Goal: Information Seeking & Learning: Learn about a topic

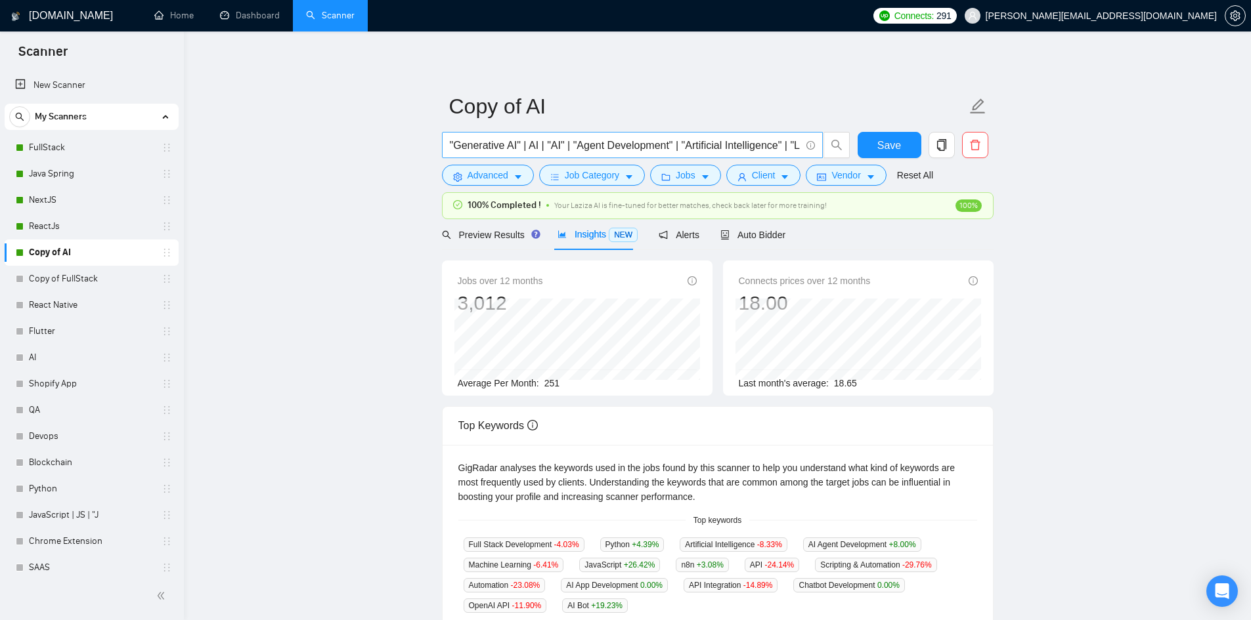
click at [549, 135] on span ""Generative AI" | AI | "AI" | "Agent Development" | "Artificial Intelligence" |…" at bounding box center [632, 145] width 381 height 26
click at [505, 144] on input ""Generative AI" | AI | "AI" | "Agent Development" | "Artificial Intelligence" |…" at bounding box center [625, 145] width 351 height 16
click at [333, 294] on main "Copy of AI "Generative AI" | AI | "AI" | "Agent Development" | "Artificial Inte…" at bounding box center [717, 506] width 1025 height 907
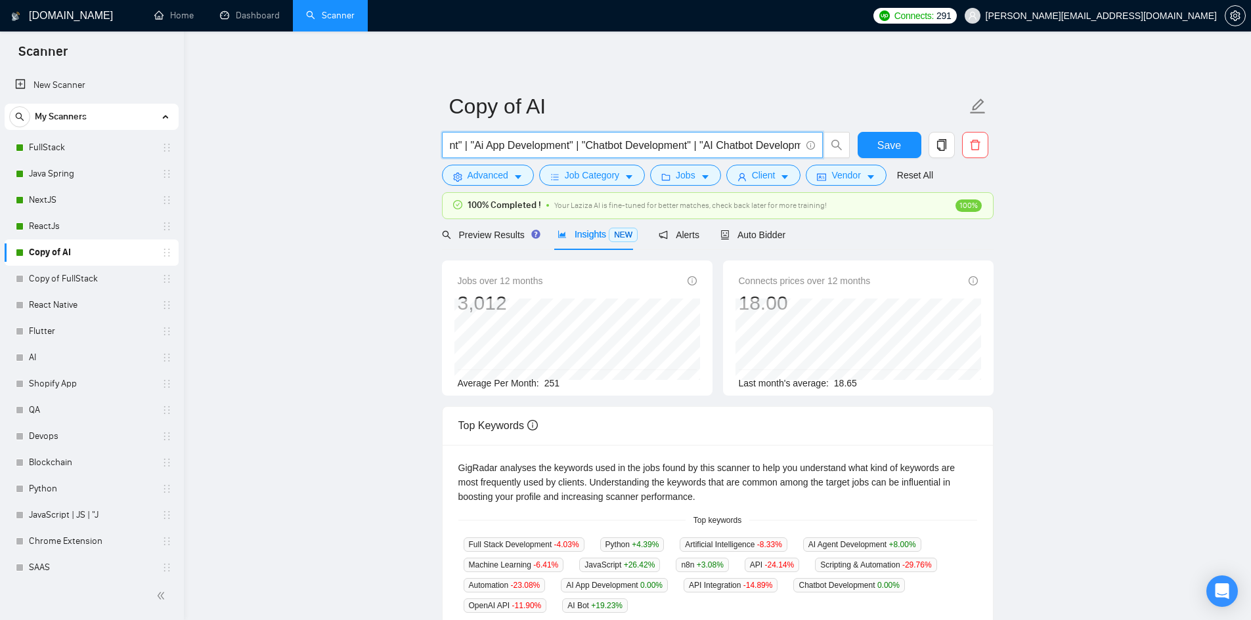
click at [333, 294] on main "Copy of AI "Generative AI" | AI | "AI" | "Agent Development" | "Artificial Inte…" at bounding box center [717, 506] width 1025 height 907
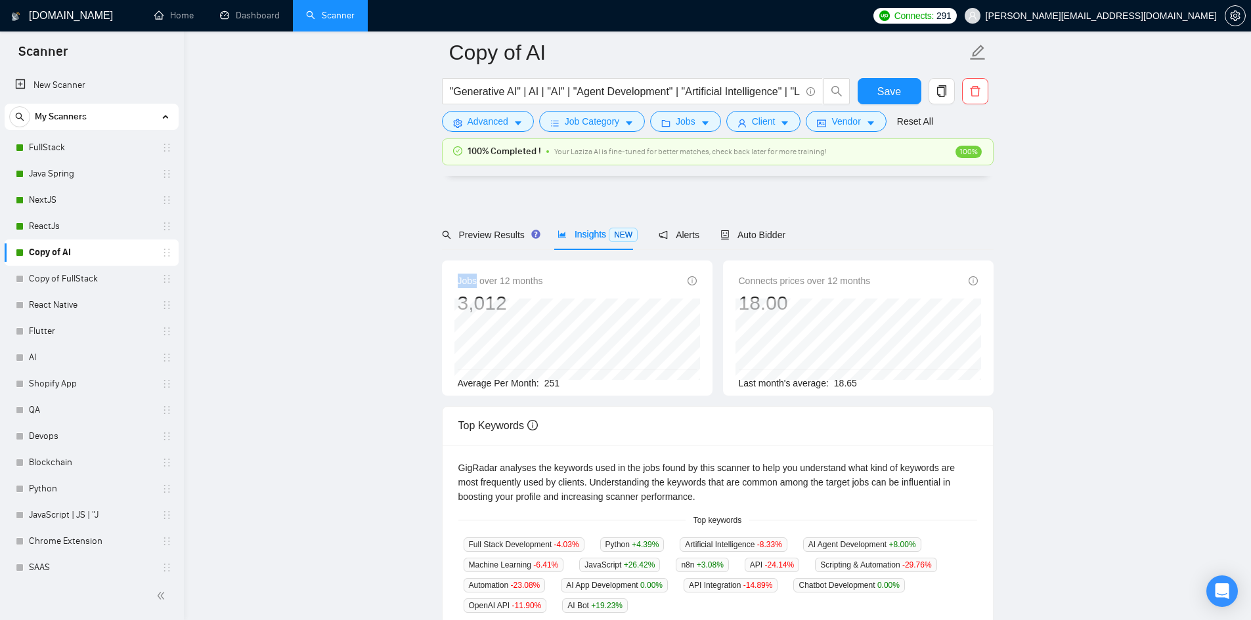
scroll to position [328, 0]
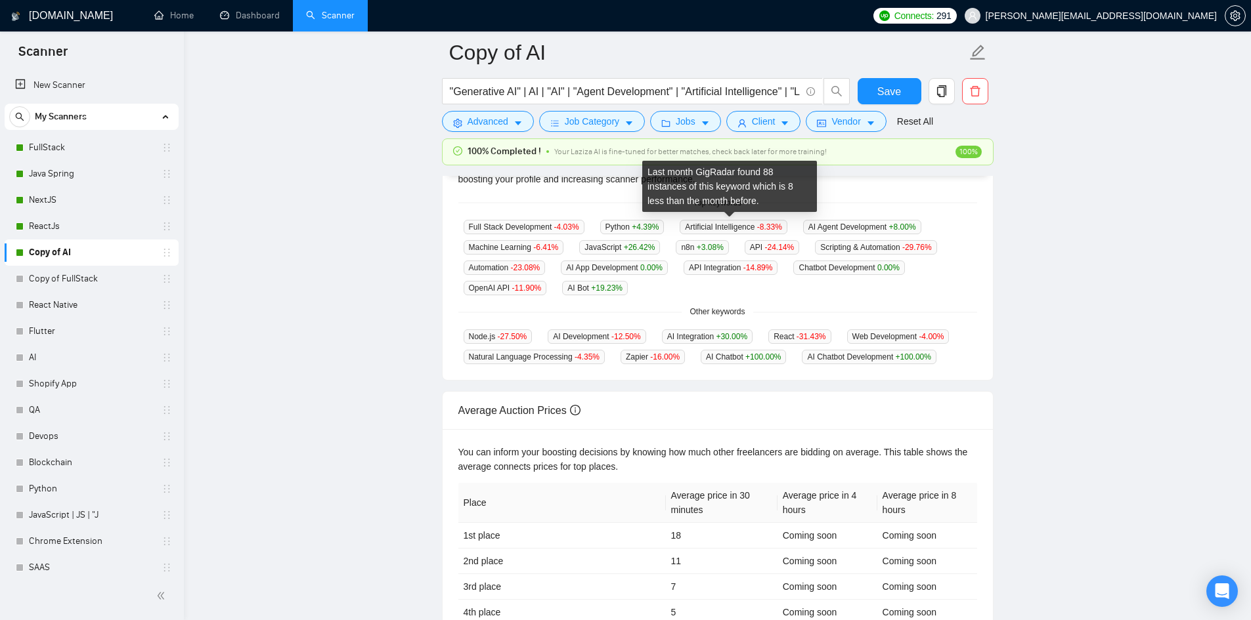
click at [750, 226] on span "Artificial Intelligence -8.33 %" at bounding box center [733, 227] width 107 height 14
drag, startPoint x: 706, startPoint y: 226, endPoint x: 689, endPoint y: 229, distance: 16.7
click at [689, 229] on span "Artificial Intelligence -8.33 %" at bounding box center [733, 227] width 107 height 14
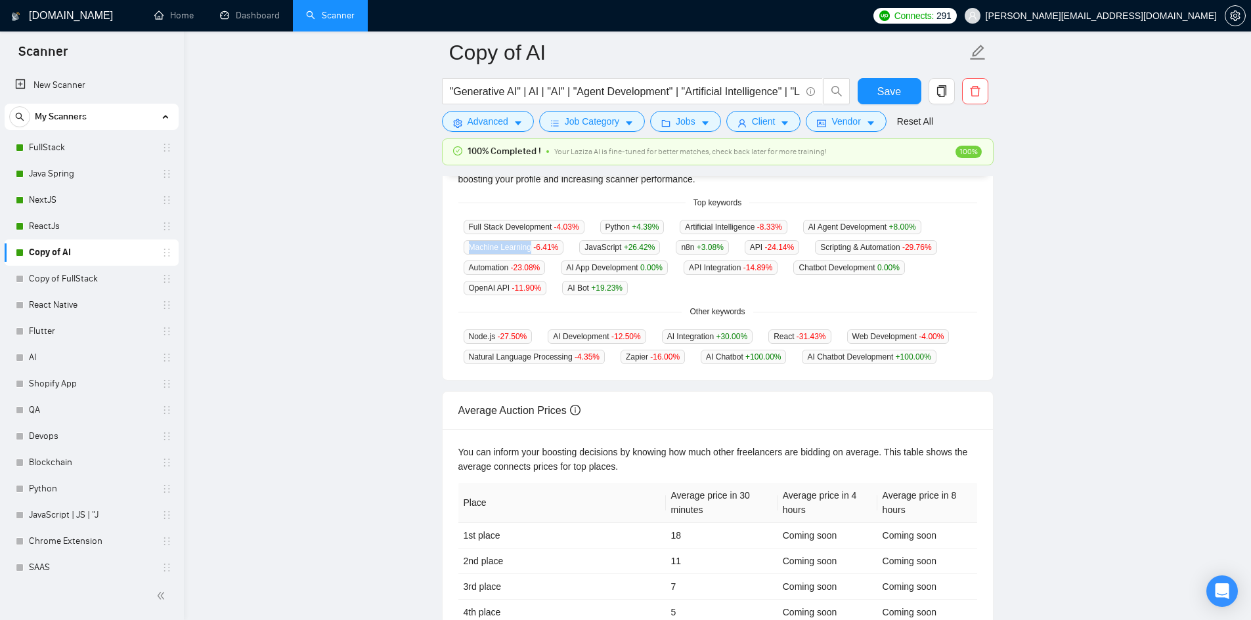
drag, startPoint x: 530, startPoint y: 244, endPoint x: 458, endPoint y: 248, distance: 71.6
click at [458, 248] on div "Machine Learning -6.41 %" at bounding box center [513, 247] width 111 height 15
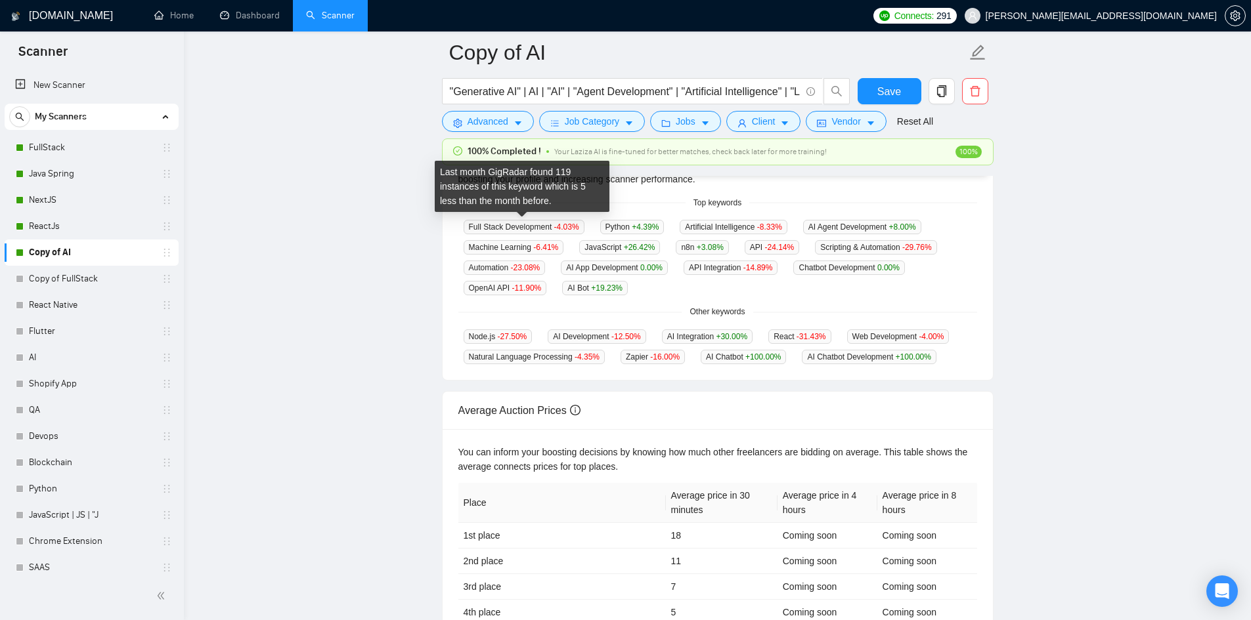
click at [549, 226] on span "Full Stack Development -4.03 %" at bounding box center [524, 227] width 121 height 14
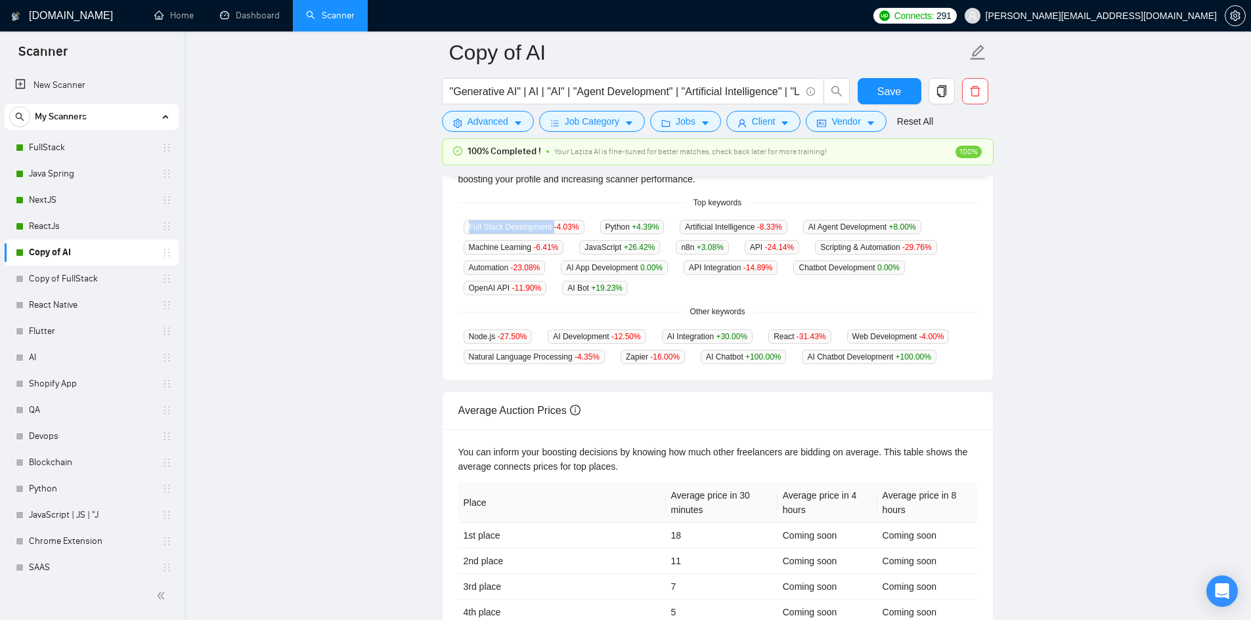
drag, startPoint x: 549, startPoint y: 226, endPoint x: 479, endPoint y: 231, distance: 69.8
click at [477, 218] on div "GigRadar analyses the keywords used in the jobs found by this scanner to help y…" at bounding box center [718, 253] width 550 height 253
click at [457, 235] on div "GigRadar analyses the keywords used in the jobs found by this scanner to help y…" at bounding box center [718, 253] width 550 height 253
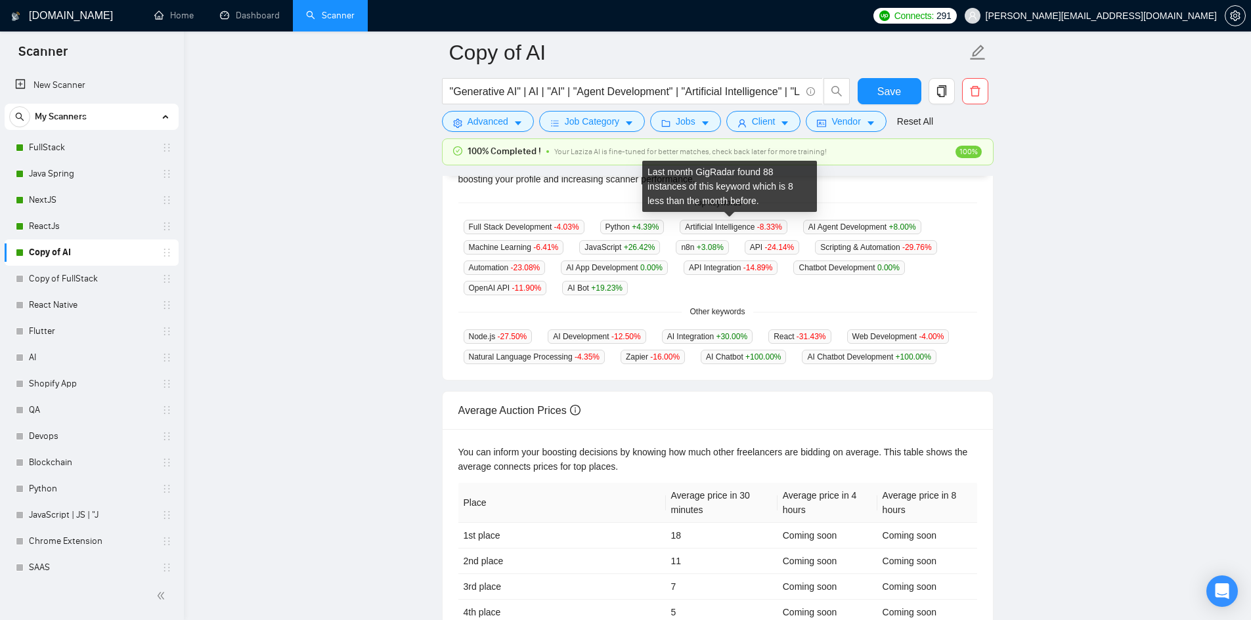
click at [699, 225] on span "Artificial Intelligence -8.33 %" at bounding box center [733, 227] width 107 height 14
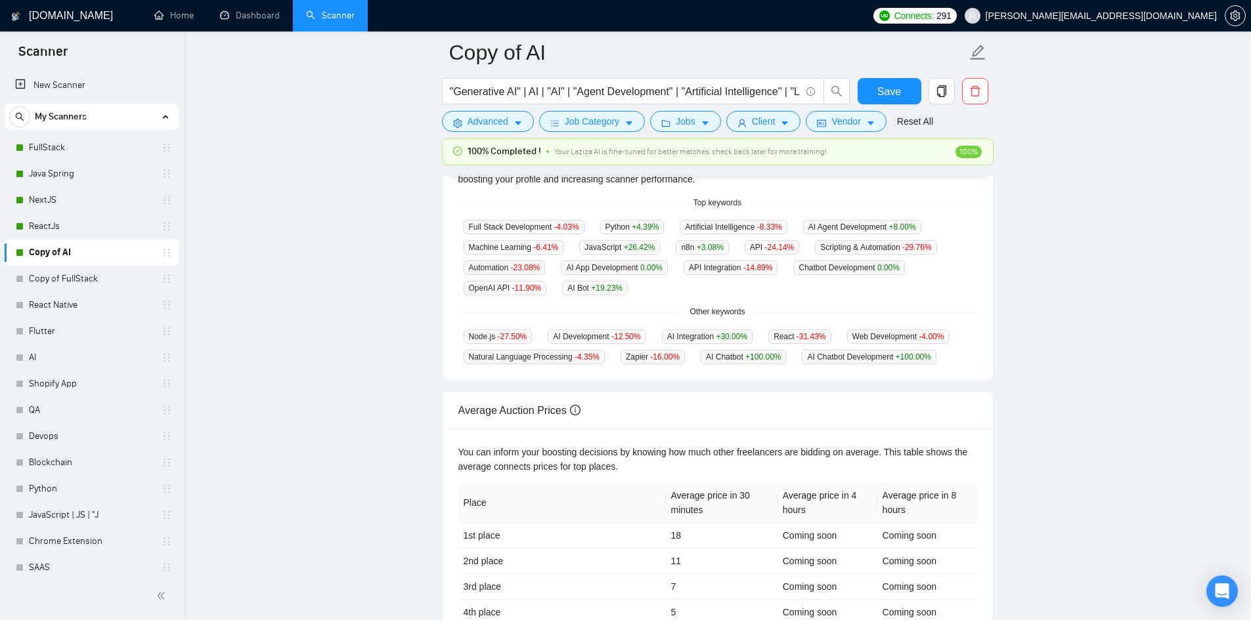
click at [721, 217] on div "GigRadar analyses the keywords used in the jobs found by this scanner to help y…" at bounding box center [718, 253] width 550 height 253
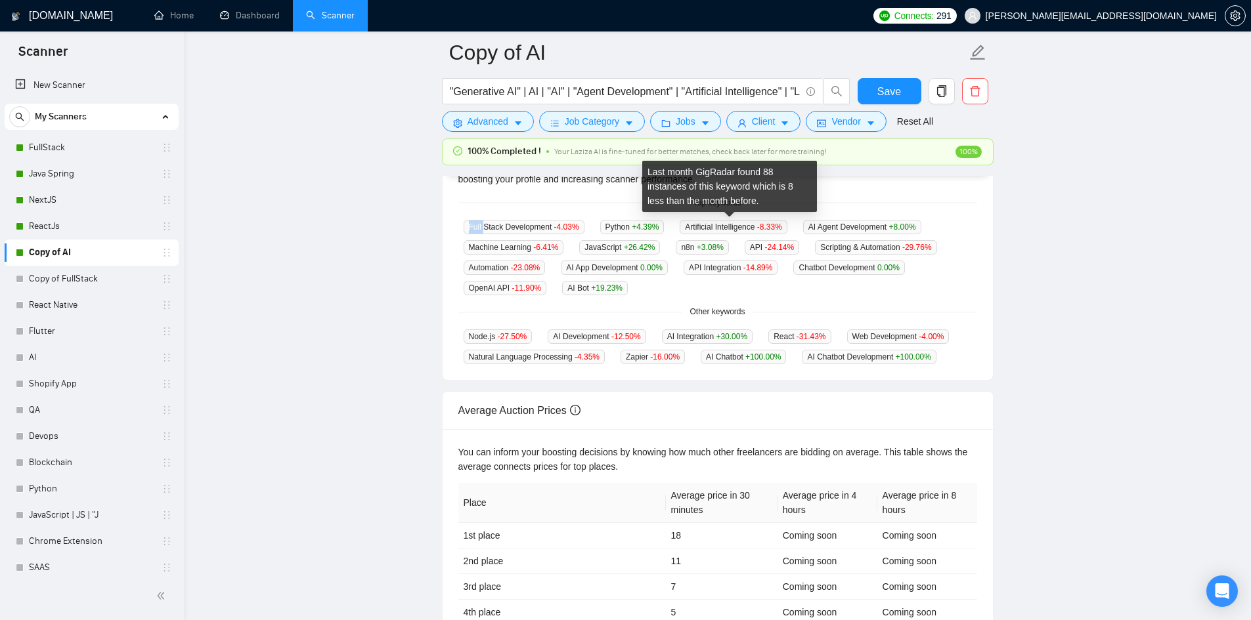
click at [724, 227] on span "Artificial Intelligence -8.33 %" at bounding box center [733, 227] width 107 height 14
click at [723, 227] on span "Artificial Intelligence -8.33 %" at bounding box center [733, 227] width 107 height 14
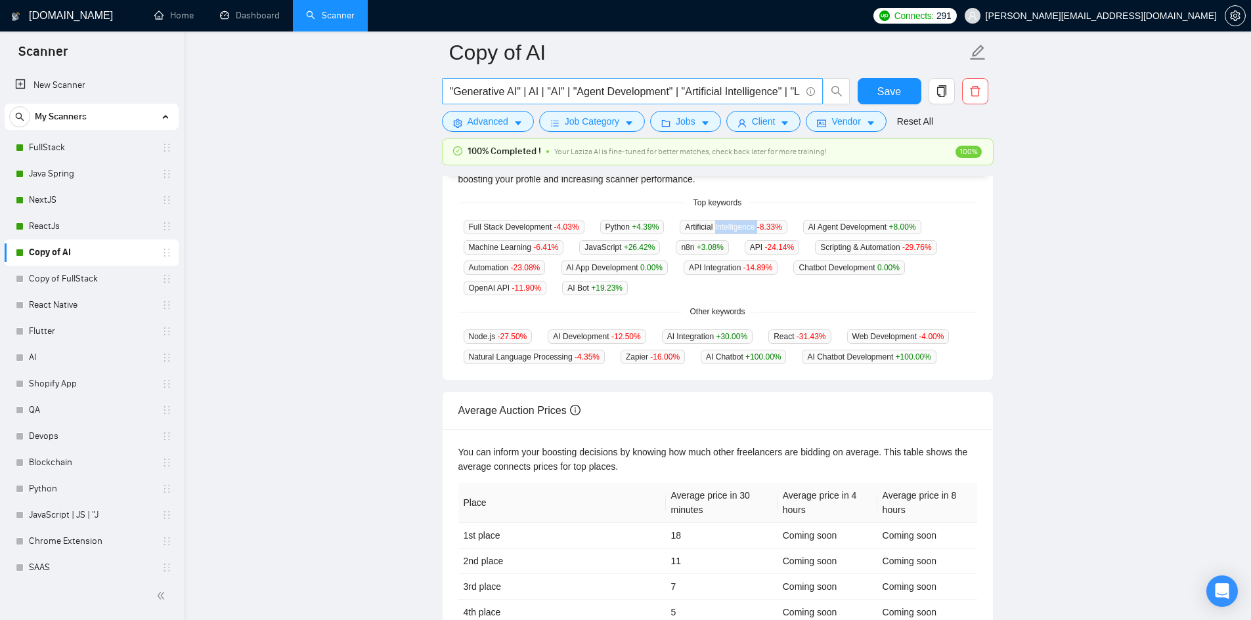
click at [729, 90] on input ""Generative AI" | AI | "AI" | "Agent Development" | "Artificial Intelligence" |…" at bounding box center [625, 91] width 351 height 16
click at [1057, 290] on main "Copy of AI "Generative AI" | AI | "AI" | "Agent Development" | "Artificial Inte…" at bounding box center [717, 183] width 1025 height 918
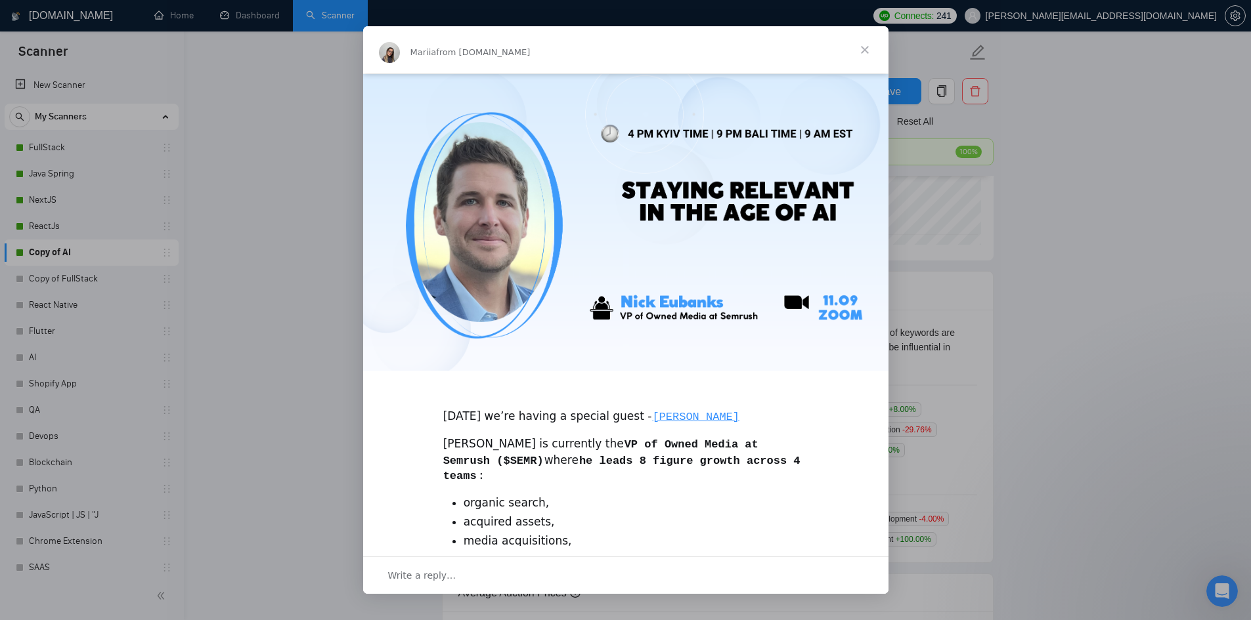
scroll to position [265, 0]
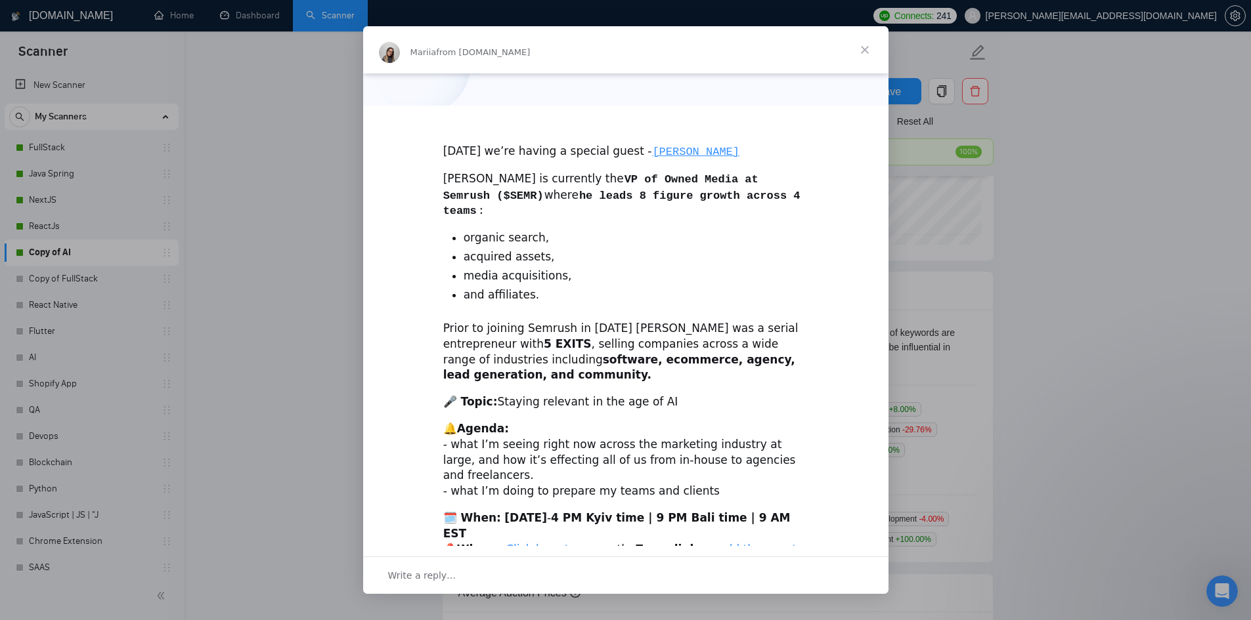
click at [726, 543] on link "add the event to your calendar here" at bounding box center [620, 557] width 354 height 29
click at [713, 543] on link "add the event to your calendar here" at bounding box center [620, 557] width 354 height 29
